Goal: Transaction & Acquisition: Download file/media

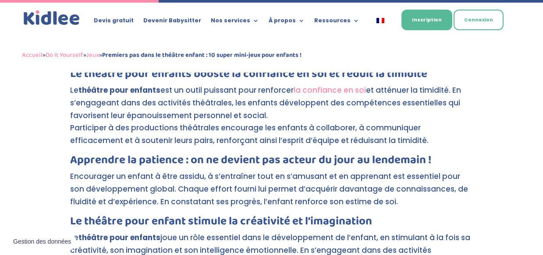
scroll to position [1156, 0]
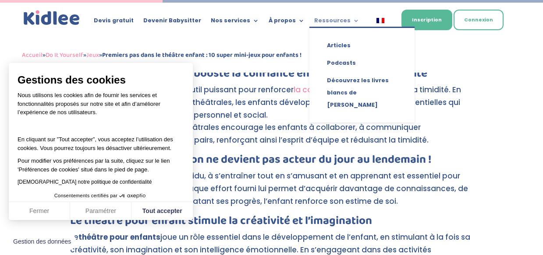
click at [332, 24] on link "Ressources" at bounding box center [336, 23] width 45 height 10
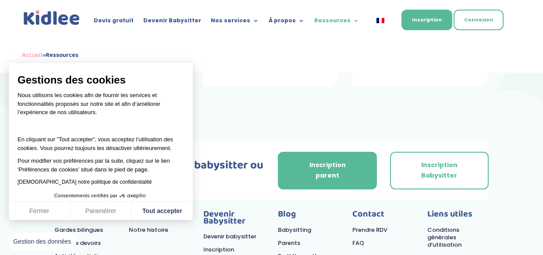
scroll to position [307, 0]
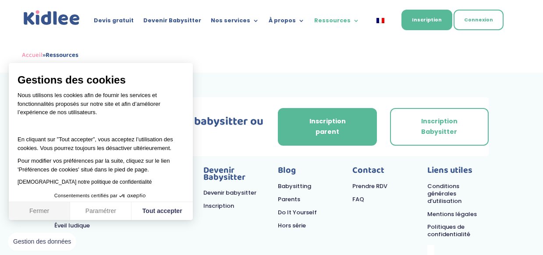
click at [45, 214] on button "Fermer" at bounding box center [39, 211] width 61 height 18
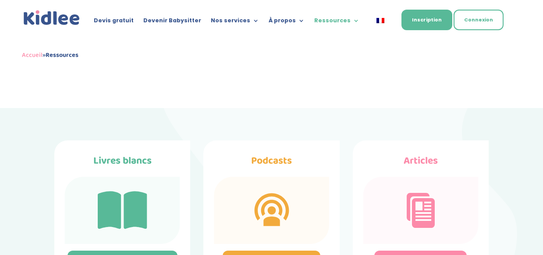
scroll to position [0, 0]
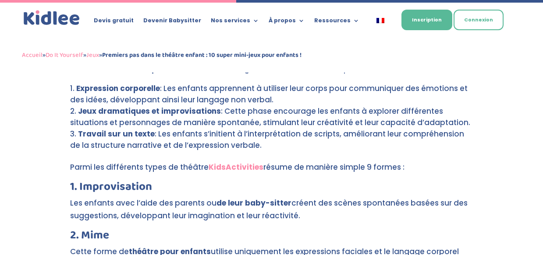
scroll to position [1699, 0]
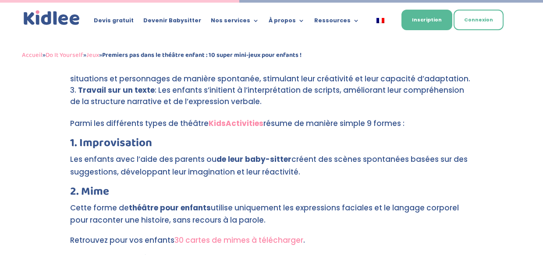
click at [209, 235] on link "30 cartes de mimes à télécharger" at bounding box center [238, 240] width 129 height 11
